Goal: Task Accomplishment & Management: Complete application form

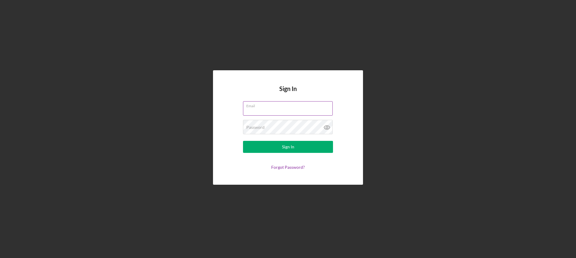
click at [183, 68] on input "Email" at bounding box center [288, 108] width 90 height 14
type input "[EMAIL_ADDRESS][DOMAIN_NAME]"
click at [183, 68] on button "Sign In" at bounding box center [288, 147] width 90 height 12
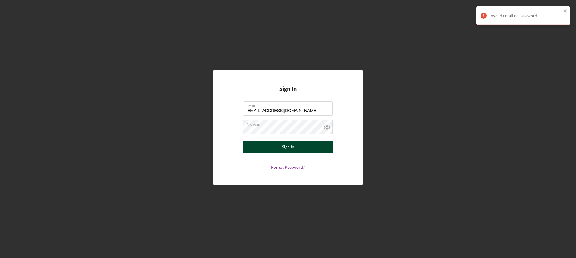
click at [183, 68] on div "Sign In" at bounding box center [288, 147] width 12 height 12
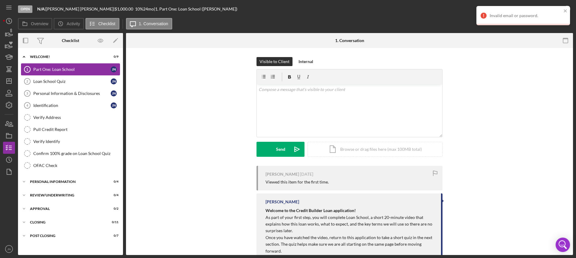
click at [74, 68] on div "Part One: Loan School" at bounding box center [71, 69] width 77 height 5
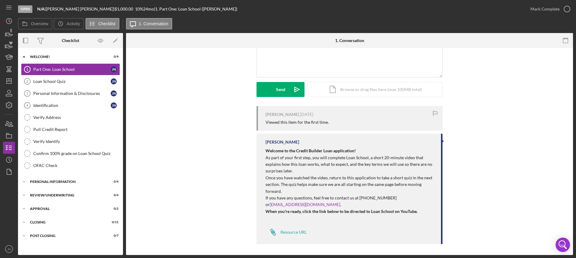
scroll to position [61, 0]
click at [183, 68] on div "Resource URL" at bounding box center [293, 230] width 26 height 5
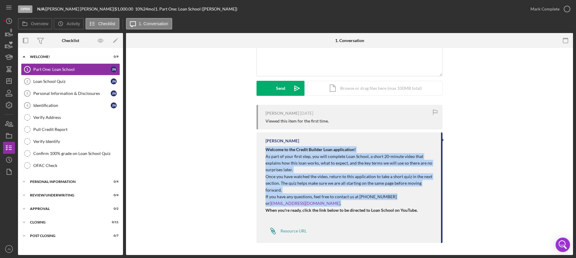
drag, startPoint x: 311, startPoint y: 193, endPoint x: 259, endPoint y: 147, distance: 69.7
click at [183, 68] on div "[PERSON_NAME] Welcome to the Credit Builder Loan application! As part of your f…" at bounding box center [349, 187] width 186 height 110
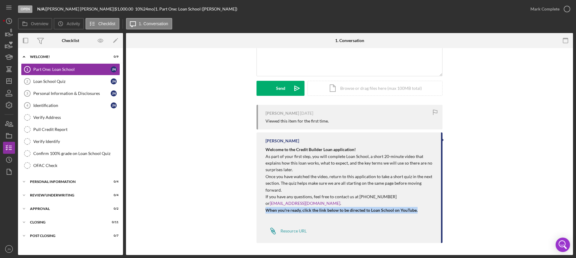
drag, startPoint x: 417, startPoint y: 211, endPoint x: 263, endPoint y: 210, distance: 154.1
click at [183, 68] on div "[PERSON_NAME] Welcome to the Credit Builder Loan application! As part of your f…" at bounding box center [349, 187] width 186 height 110
copy strong "When you're ready, click the link below to be directed to Loan School on YouTub…"
click at [71, 68] on link "Loan School Quiz 2 Loan School Quiz J N" at bounding box center [70, 81] width 99 height 12
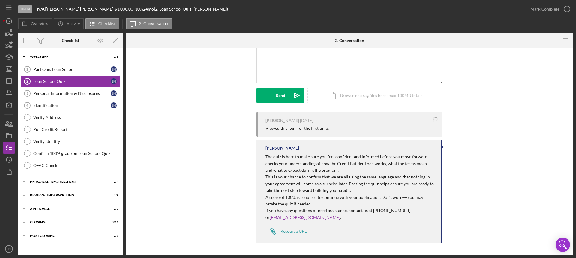
scroll to position [54, 0]
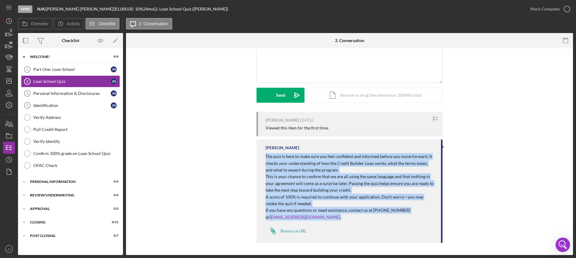
drag, startPoint x: 329, startPoint y: 218, endPoint x: 260, endPoint y: 157, distance: 91.7
click at [183, 68] on div "[PERSON_NAME] The quiz is here to make sure you feel confident and informed bef…" at bounding box center [349, 190] width 186 height 103
copy div "The quiz is here to make sure you feel confident and informed before you move f…"
click at [183, 68] on div "Resource URL" at bounding box center [293, 230] width 26 height 5
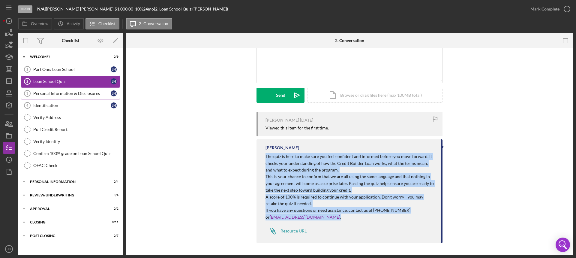
click at [82, 68] on div "Personal Information & Disclosures" at bounding box center [71, 93] width 77 height 5
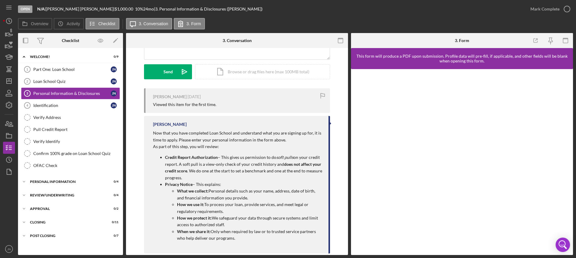
scroll to position [88, 0]
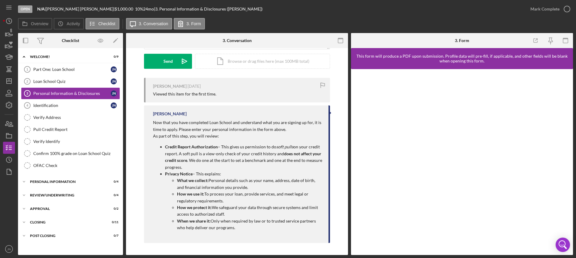
click at [151, 68] on div "[PERSON_NAME] Now that you have completed Loan School and understand what you a…" at bounding box center [237, 173] width 186 height 137
click at [153, 68] on p "Now that you have completed Loan School and understand what you are signing up …" at bounding box center [237, 125] width 169 height 13
drag, startPoint x: 152, startPoint y: 123, endPoint x: 259, endPoint y: 234, distance: 154.4
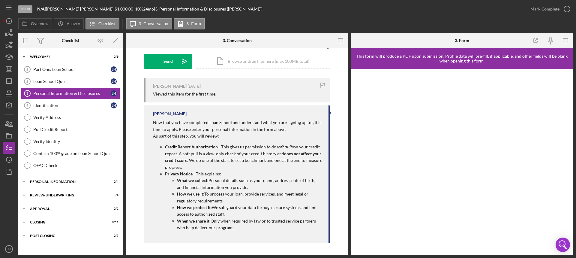
click at [183, 68] on div "Now that you have completed Loan School and understand what you are signing up …" at bounding box center [237, 177] width 169 height 116
copy div "Now that you have completed Loan School and understand what you are signing up …"
click at [38, 68] on div "Identification" at bounding box center [71, 105] width 77 height 5
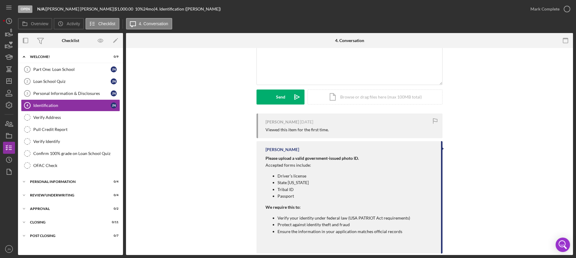
scroll to position [60, 0]
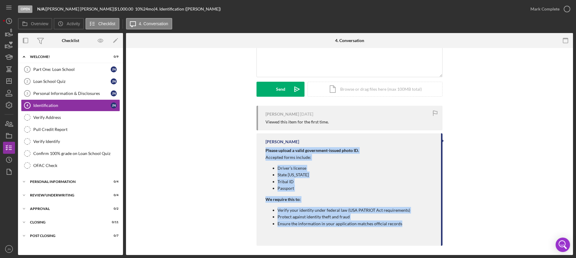
drag, startPoint x: 404, startPoint y: 222, endPoint x: 262, endPoint y: 149, distance: 160.0
click at [183, 68] on div "[PERSON_NAME] Please upload a valid government-issued photo ID. Accepted forms …" at bounding box center [349, 189] width 186 height 112
click at [77, 68] on div "Personal Information" at bounding box center [72, 182] width 85 height 4
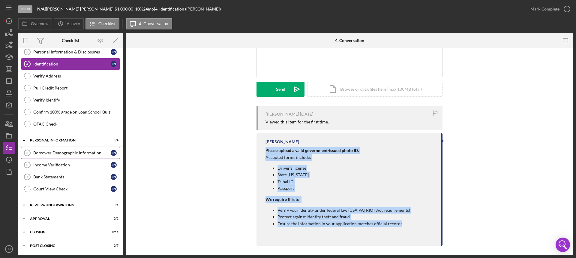
click at [86, 68] on link "Borrower Demographic Information 5 Borrower Demographic Information J N" at bounding box center [70, 153] width 99 height 12
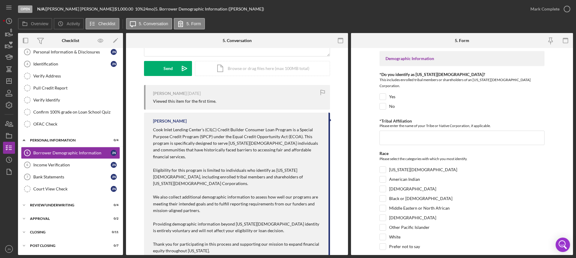
scroll to position [91, 0]
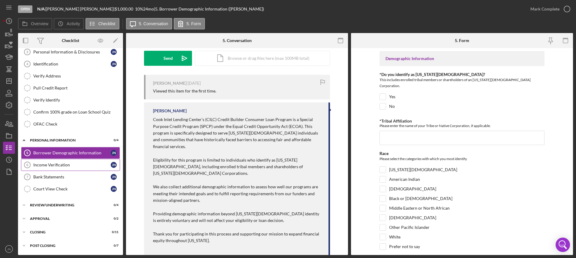
click at [51, 68] on div "Income Verification" at bounding box center [71, 164] width 77 height 5
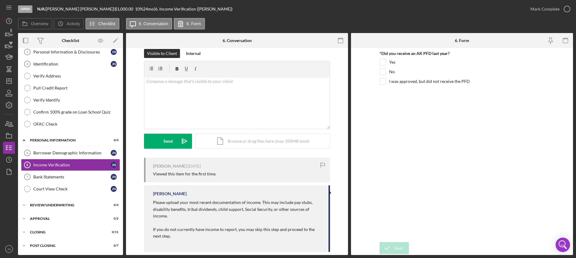
scroll to position [10, 0]
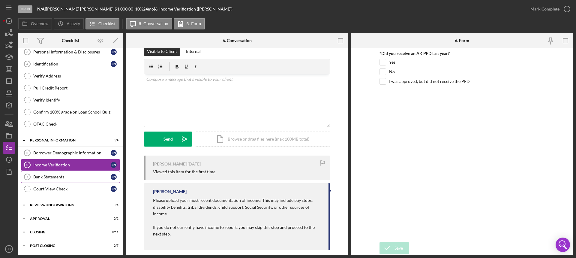
click at [45, 68] on link "Bank Statements 7 Bank Statements J N" at bounding box center [70, 177] width 99 height 12
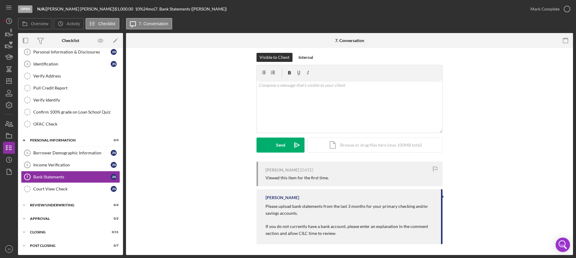
scroll to position [5, 0]
click at [52, 68] on div "Review/Underwriting" at bounding box center [72, 205] width 85 height 4
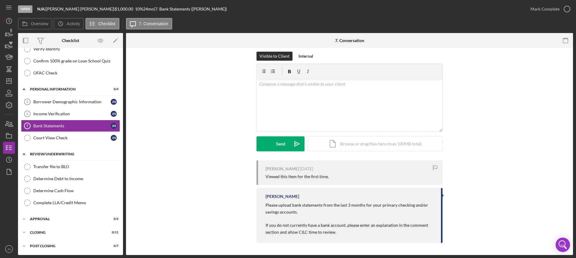
scroll to position [93, 0]
click at [51, 68] on div "Icon/Expander Approval 0 / 2" at bounding box center [70, 218] width 105 height 12
